Goal: Navigation & Orientation: Find specific page/section

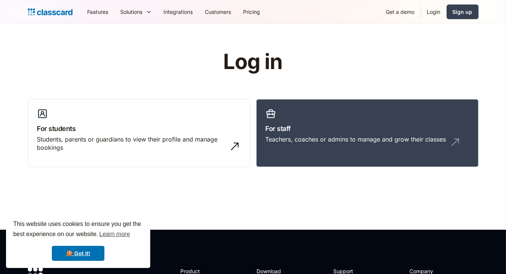
click at [439, 15] on link "Login" at bounding box center [434, 11] width 26 height 17
click at [438, 13] on link "Login" at bounding box center [434, 11] width 26 height 17
click at [81, 255] on link "🍪 Got it!" at bounding box center [78, 253] width 53 height 15
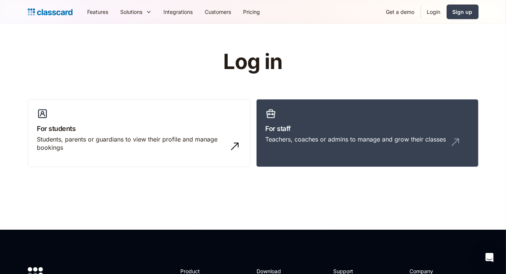
click at [433, 15] on link "Login" at bounding box center [434, 11] width 26 height 17
click at [460, 145] on img at bounding box center [458, 140] width 12 height 12
click at [441, 142] on div "Teachers, coaches or admins to manage and grow their classes" at bounding box center [356, 139] width 181 height 8
